Goal: Find specific page/section: Find specific page/section

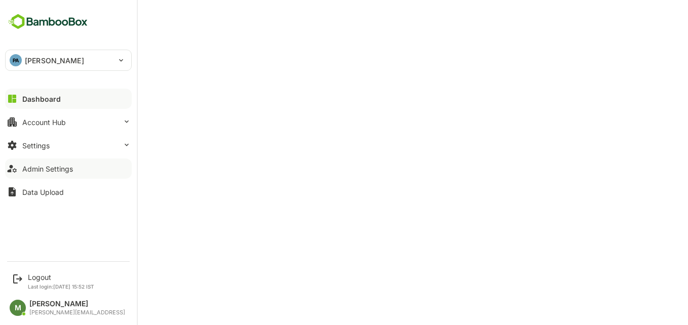
click at [37, 170] on div "Admin Settings" at bounding box center [47, 169] width 51 height 9
click at [51, 174] on button "Admin Settings" at bounding box center [68, 169] width 127 height 20
click at [49, 119] on div "Account Hub" at bounding box center [44, 122] width 44 height 9
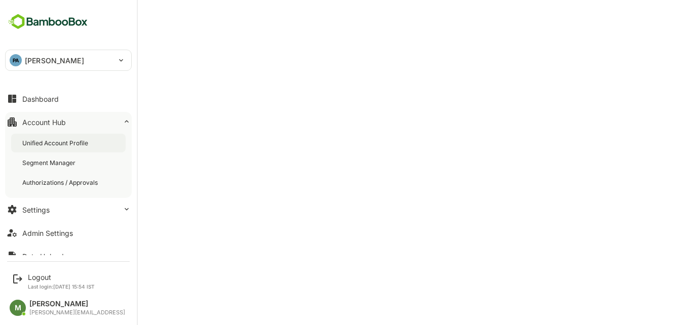
click at [58, 142] on div "Unified Account Profile" at bounding box center [56, 143] width 68 height 9
